Goal: Task Accomplishment & Management: Complete application form

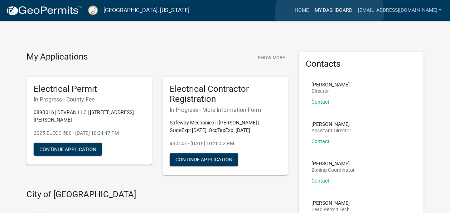
click at [330, 13] on link "My Dashboard" at bounding box center [333, 11] width 43 height 14
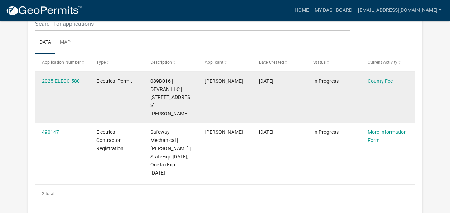
scroll to position [94, 0]
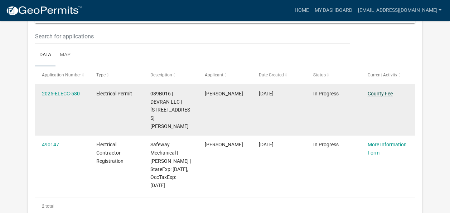
click at [378, 92] on link "County Fee" at bounding box center [380, 94] width 25 height 6
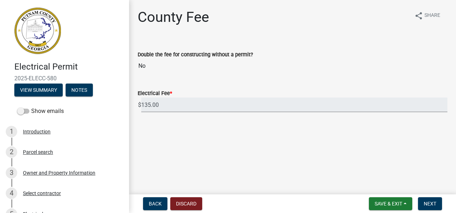
click at [143, 107] on input "135.00" at bounding box center [294, 104] width 306 height 15
click at [435, 203] on span "Next" at bounding box center [429, 204] width 13 height 6
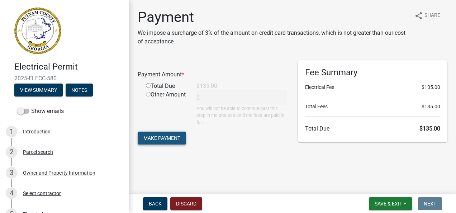
click at [181, 141] on button "Make Payment" at bounding box center [162, 137] width 48 height 13
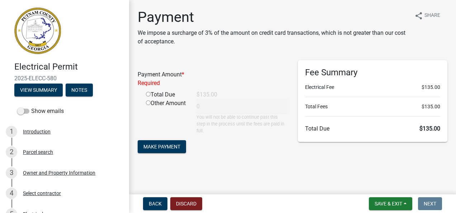
click at [146, 94] on input "radio" at bounding box center [148, 94] width 5 height 5
radio input "true"
type input "135"
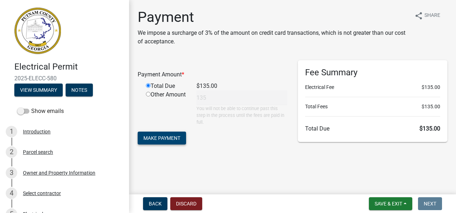
click at [172, 137] on span "Make Payment" at bounding box center [161, 138] width 37 height 6
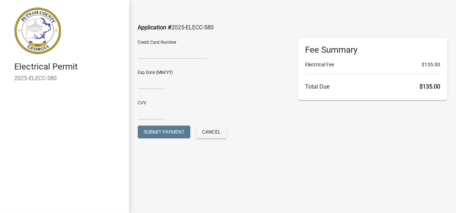
click at [150, 57] on div at bounding box center [173, 52] width 70 height 11
type input "11/28"
click at [147, 114] on input "text" at bounding box center [151, 112] width 27 height 15
type input "332"
click at [167, 132] on span "Submit Payment" at bounding box center [163, 132] width 41 height 6
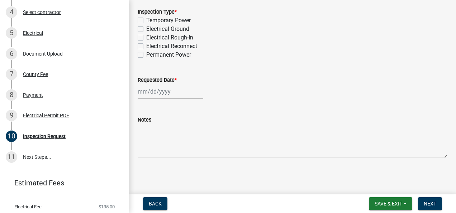
scroll to position [180, 0]
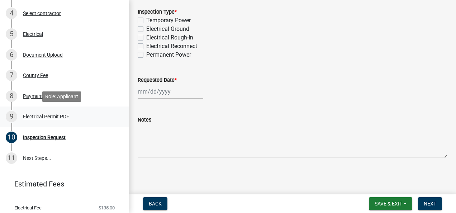
click at [49, 115] on div "Electrical Permit PDF" at bounding box center [46, 116] width 46 height 5
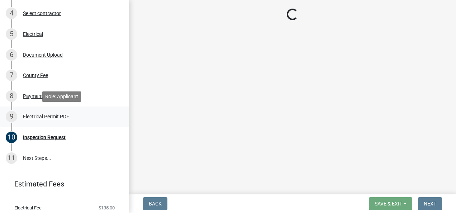
scroll to position [0, 0]
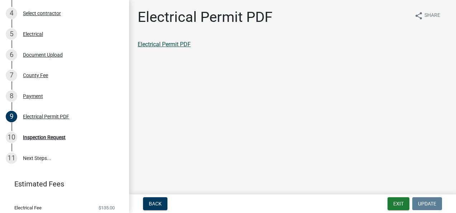
click at [165, 42] on link "Electrical Permit PDF" at bounding box center [164, 44] width 53 height 7
click at [397, 204] on button "Exit" at bounding box center [398, 203] width 22 height 13
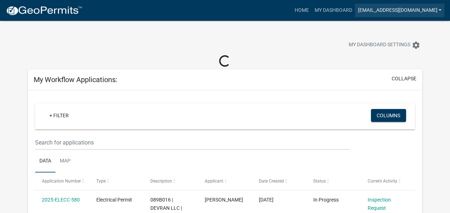
click at [439, 8] on link "[EMAIL_ADDRESS][DOMAIN_NAME]" at bounding box center [400, 11] width 90 height 14
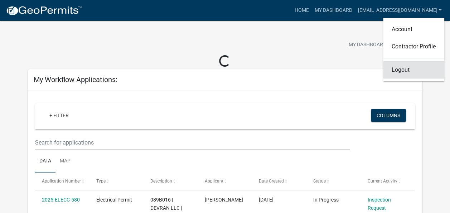
click at [399, 72] on link "Logout" at bounding box center [413, 69] width 61 height 17
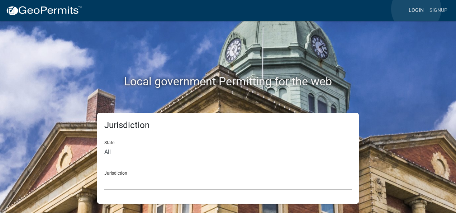
click at [416, 9] on link "Login" at bounding box center [416, 11] width 21 height 14
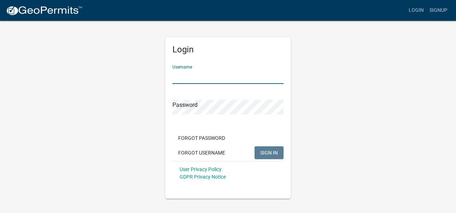
click at [206, 78] on input "Username" at bounding box center [227, 76] width 111 height 15
type input "[EMAIL_ADDRESS][DOMAIN_NAME]"
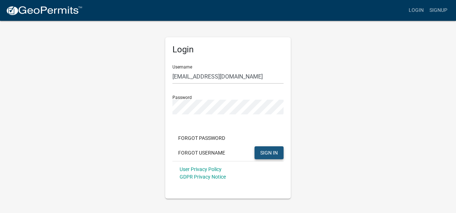
click at [269, 152] on span "SIGN IN" at bounding box center [269, 152] width 18 height 6
